Goal: Task Accomplishment & Management: Use online tool/utility

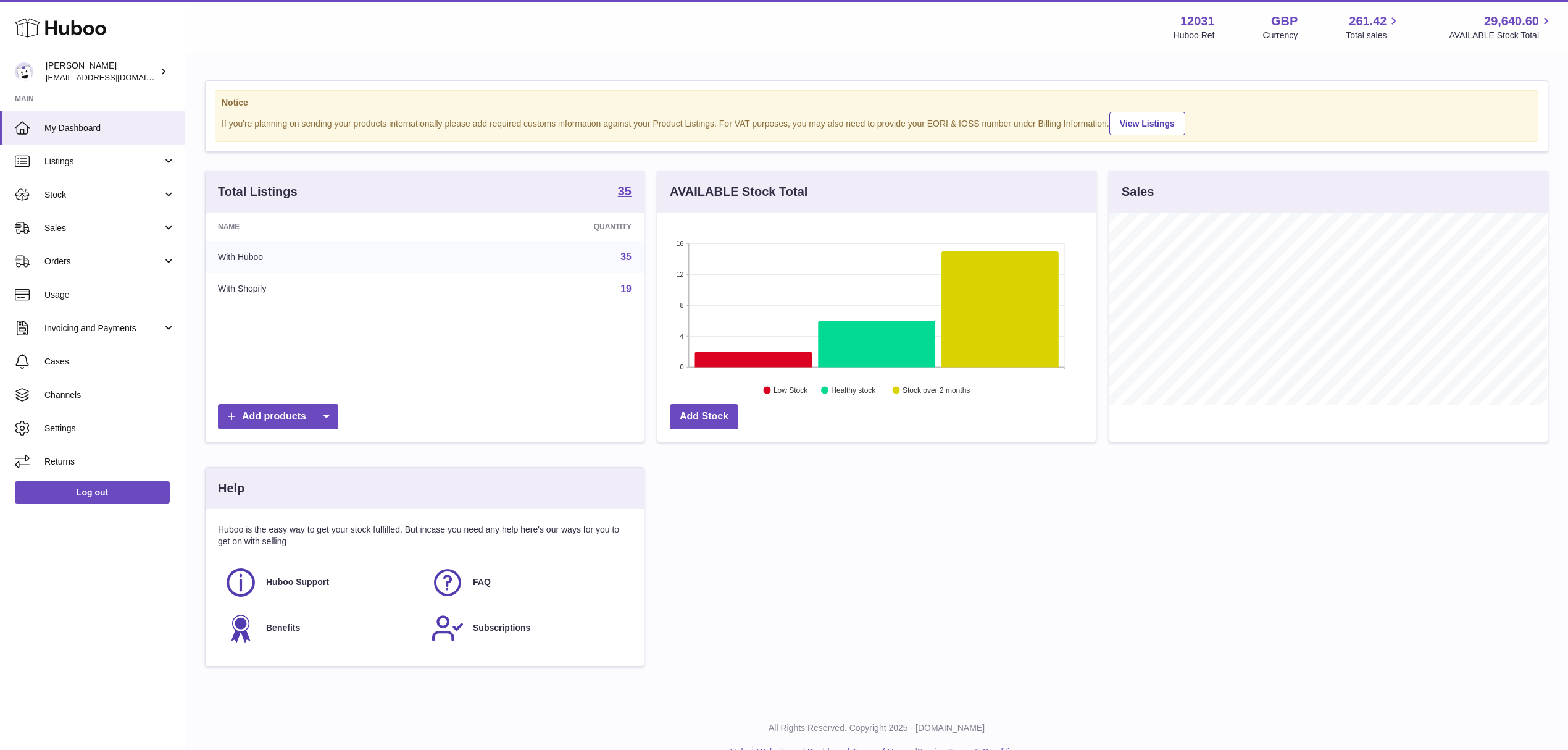
scroll to position [193, 437]
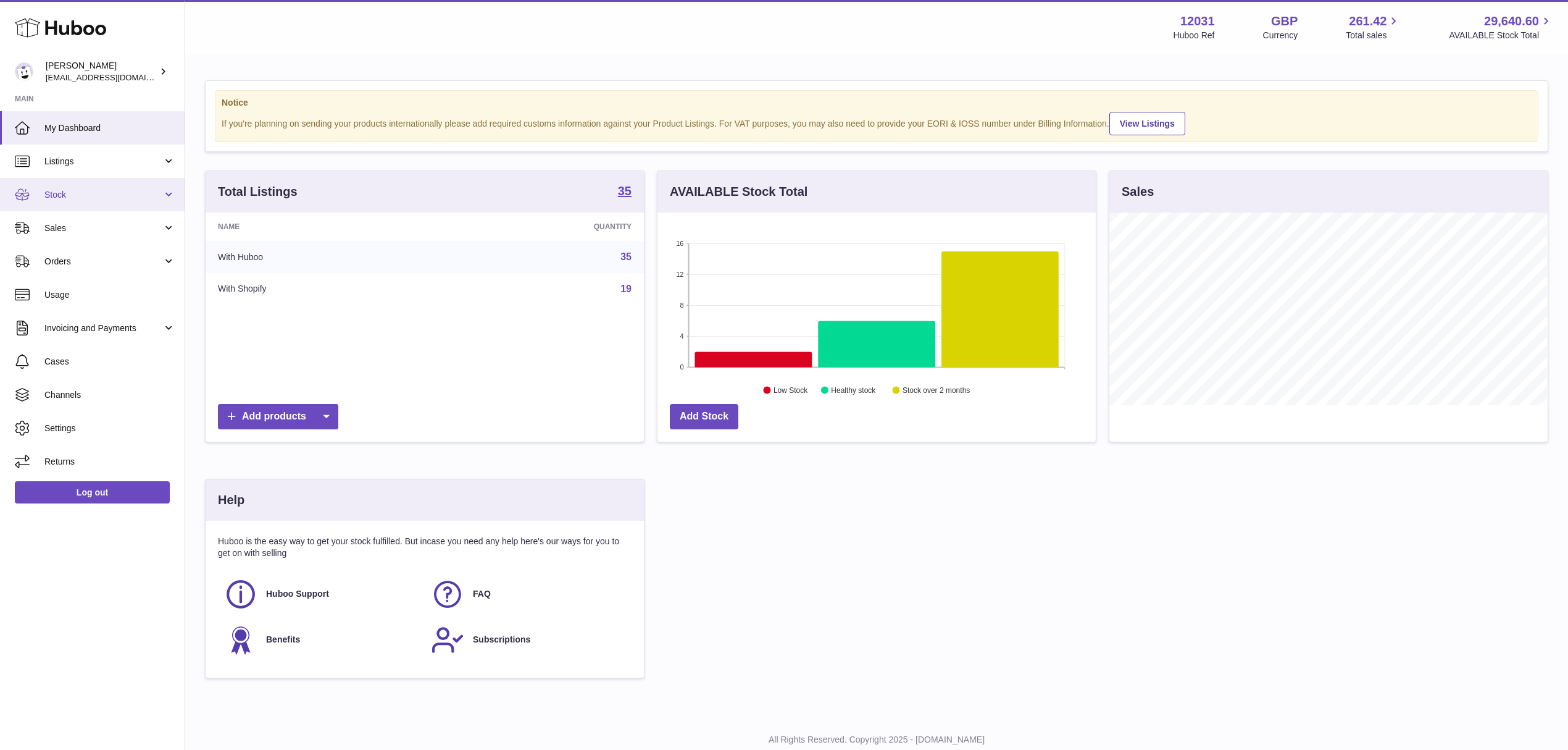
click at [75, 193] on span "Stock" at bounding box center [103, 195] width 118 height 12
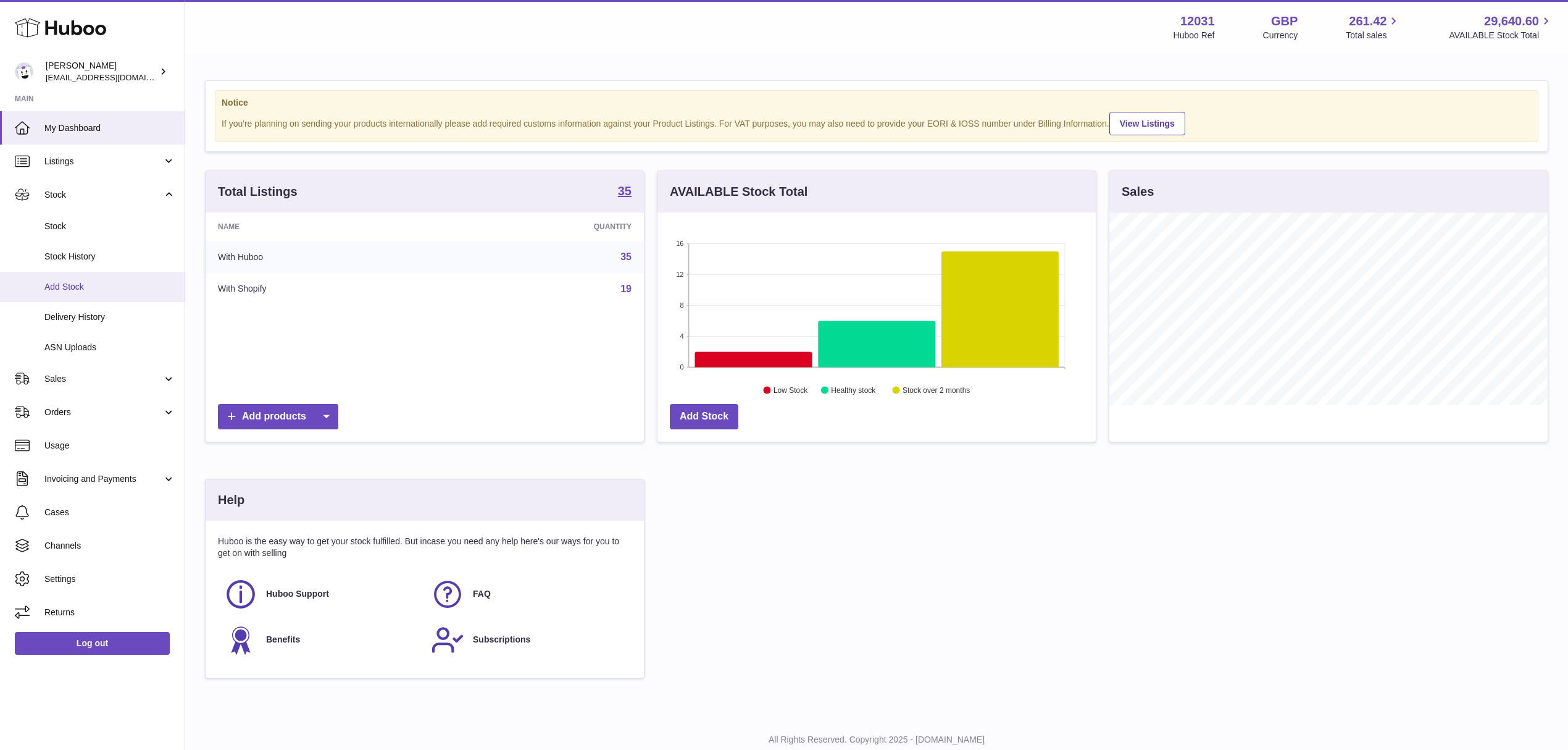
click at [77, 284] on span "Add Stock" at bounding box center [109, 286] width 130 height 12
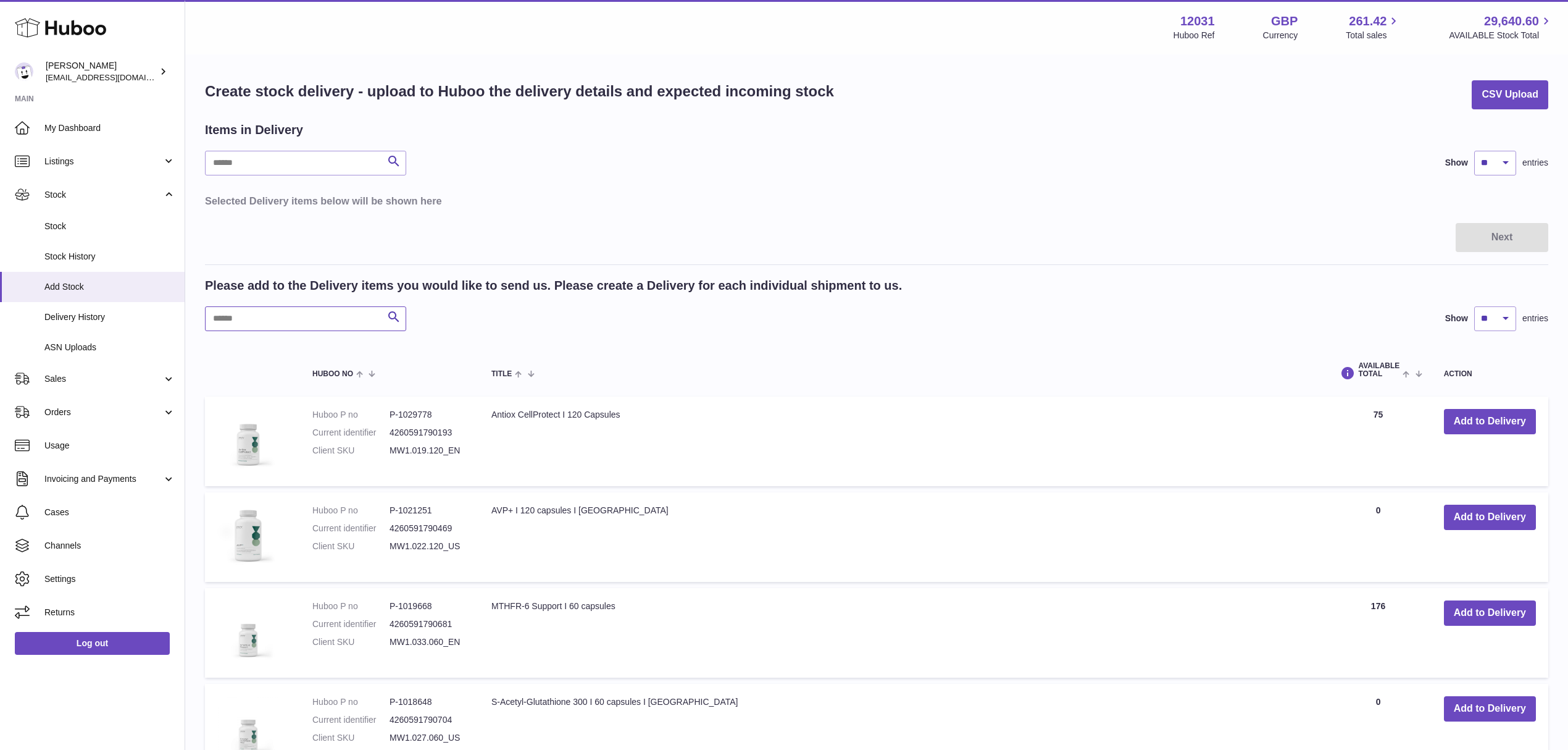
click at [265, 316] on input "text" at bounding box center [305, 318] width 201 height 25
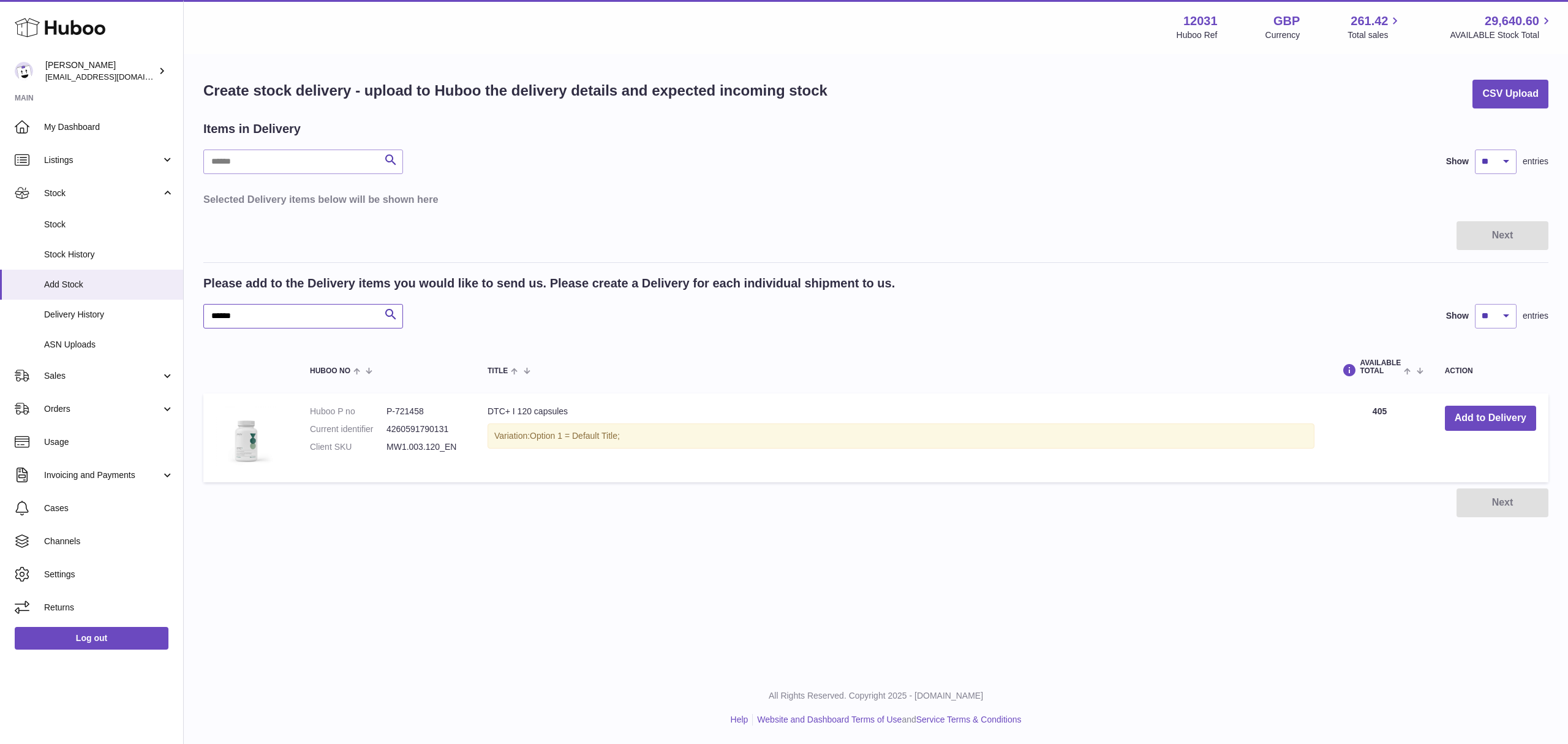
type input "******"
click at [1459, 410] on button "Add to Delivery" at bounding box center [1491, 418] width 91 height 25
